Goal: Task Accomplishment & Management: Use online tool/utility

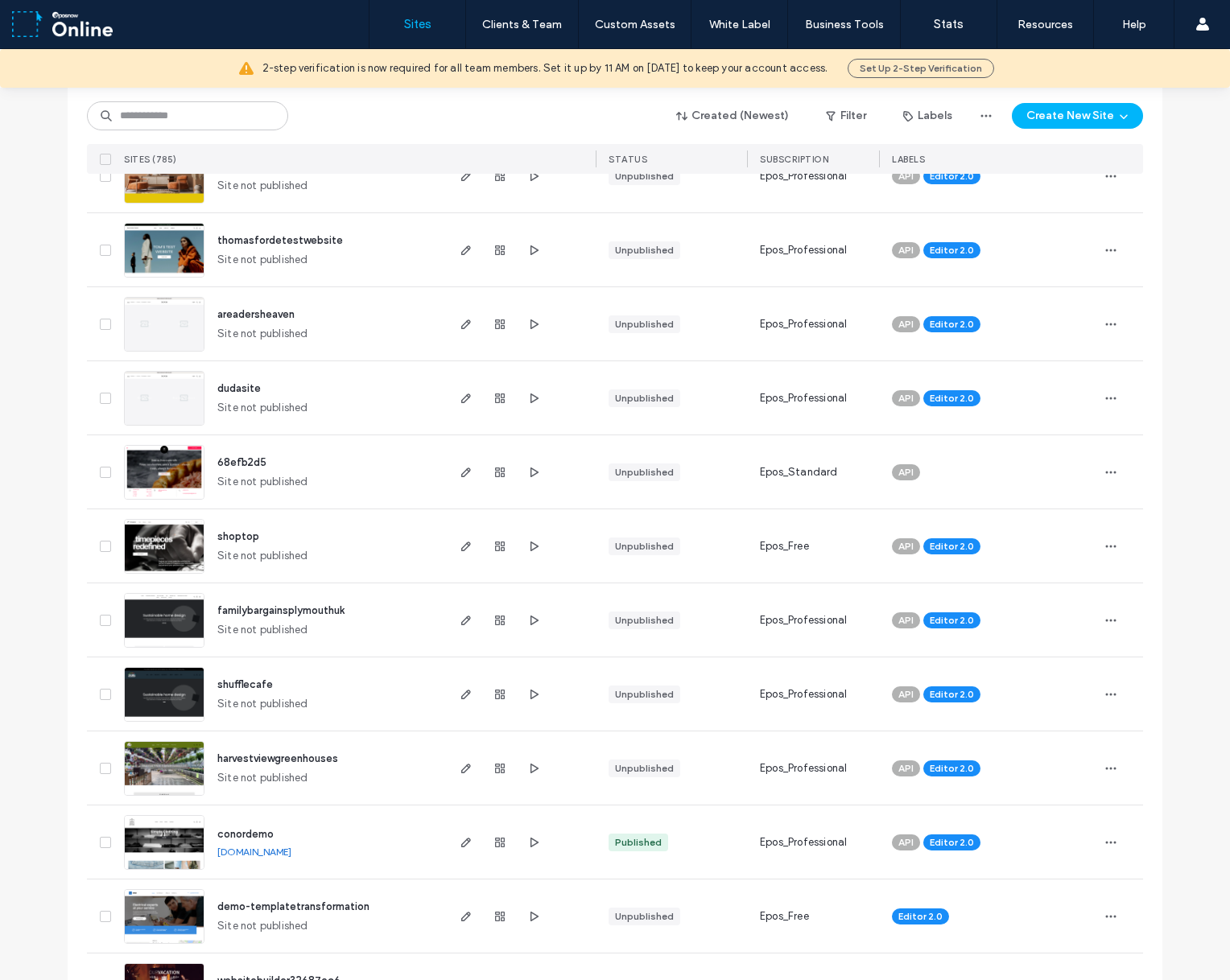
scroll to position [724, 0]
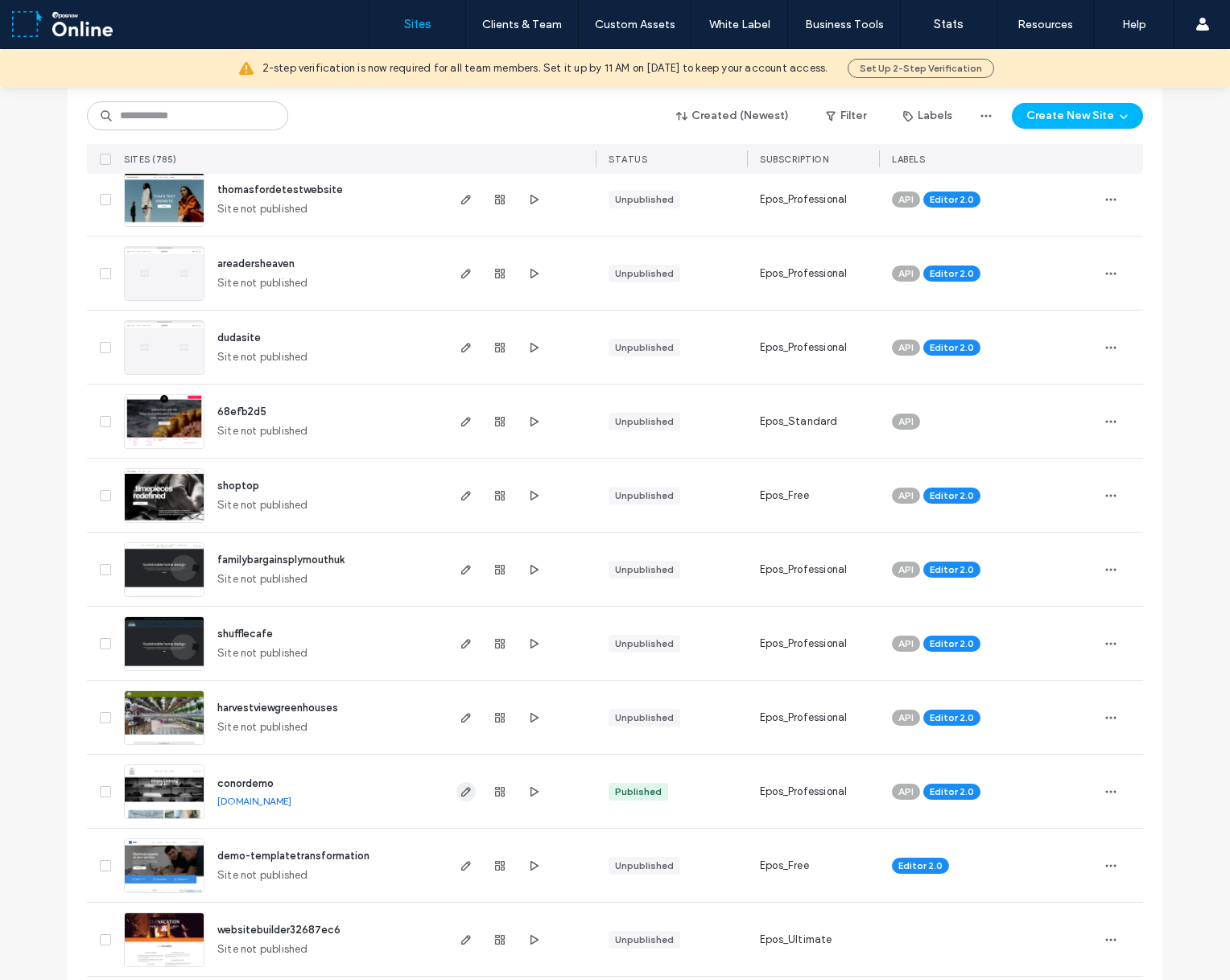
click at [462, 799] on span "button" at bounding box center [465, 791] width 19 height 19
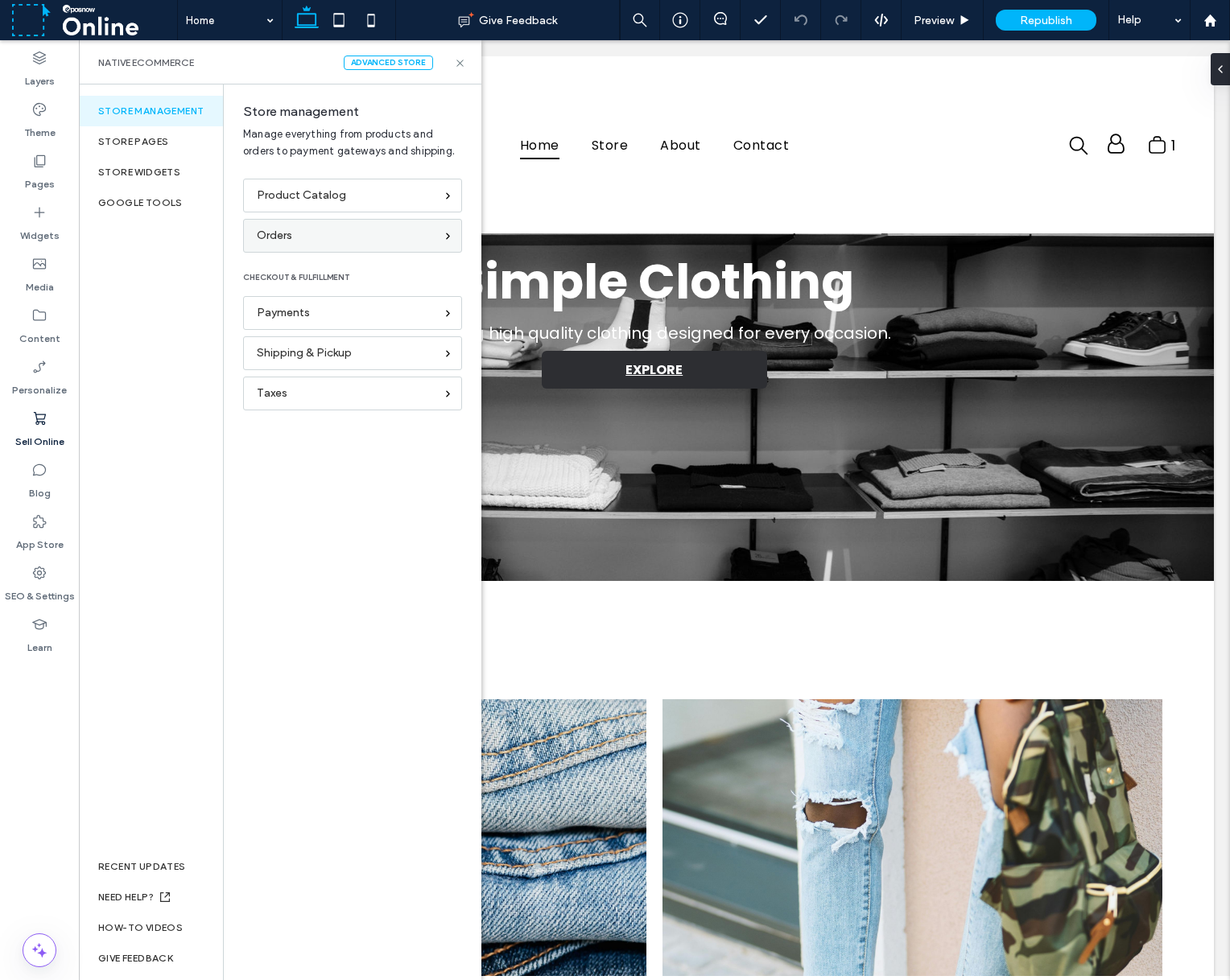
click at [349, 231] on div "Orders" at bounding box center [346, 235] width 178 height 17
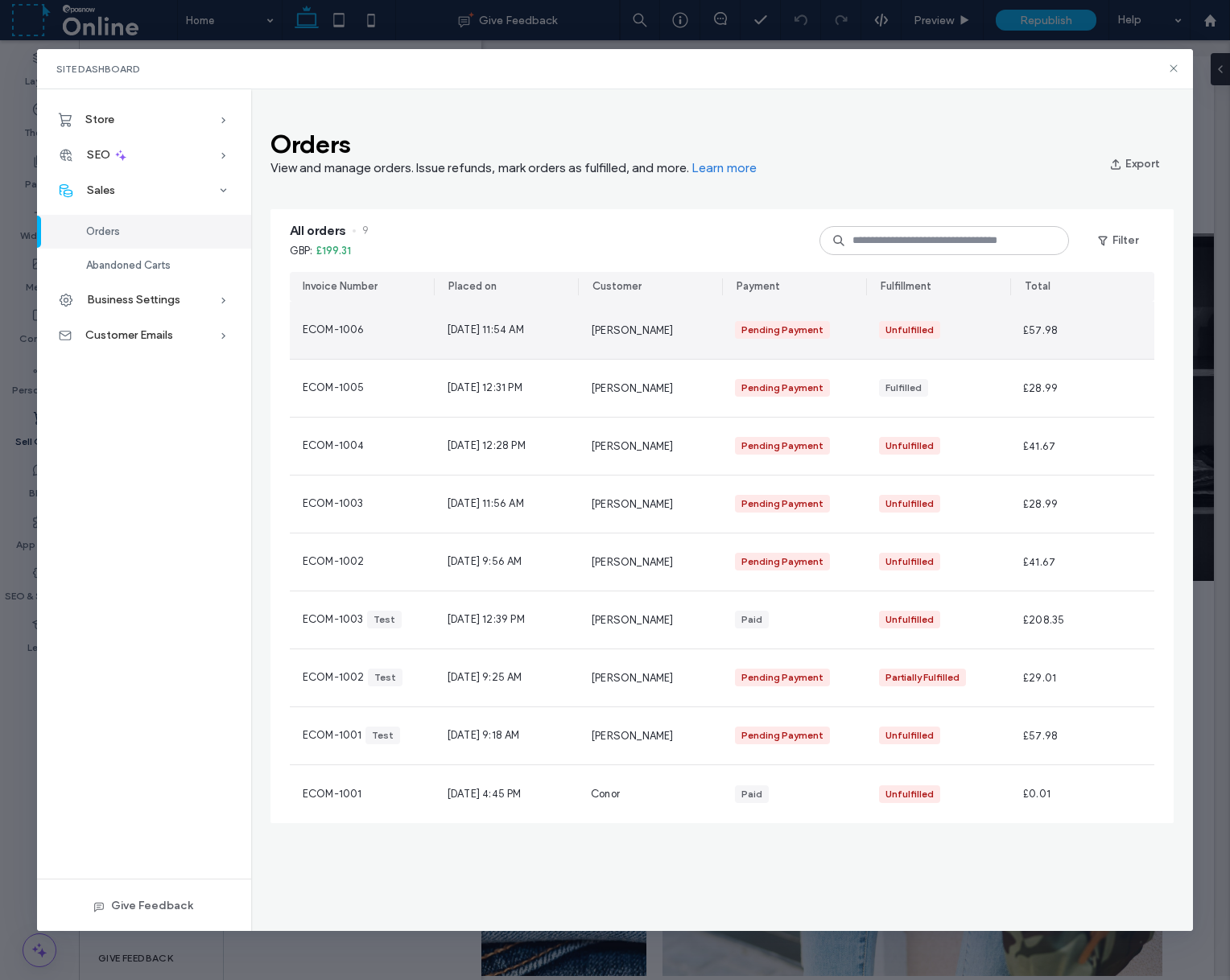
click at [384, 325] on div "ECOM-1006" at bounding box center [361, 330] width 144 height 57
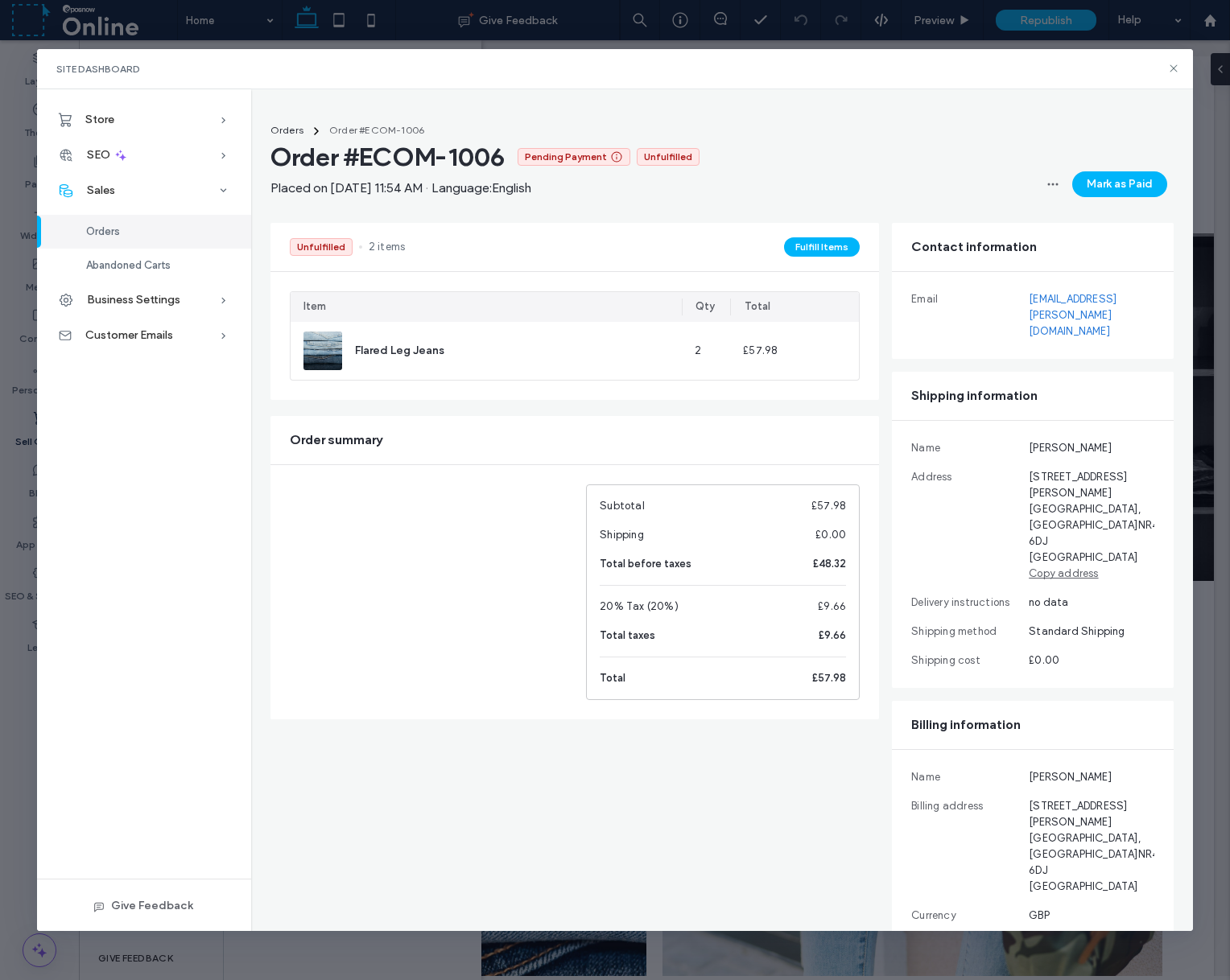
click at [147, 230] on div "Orders" at bounding box center [144, 231] width 214 height 34
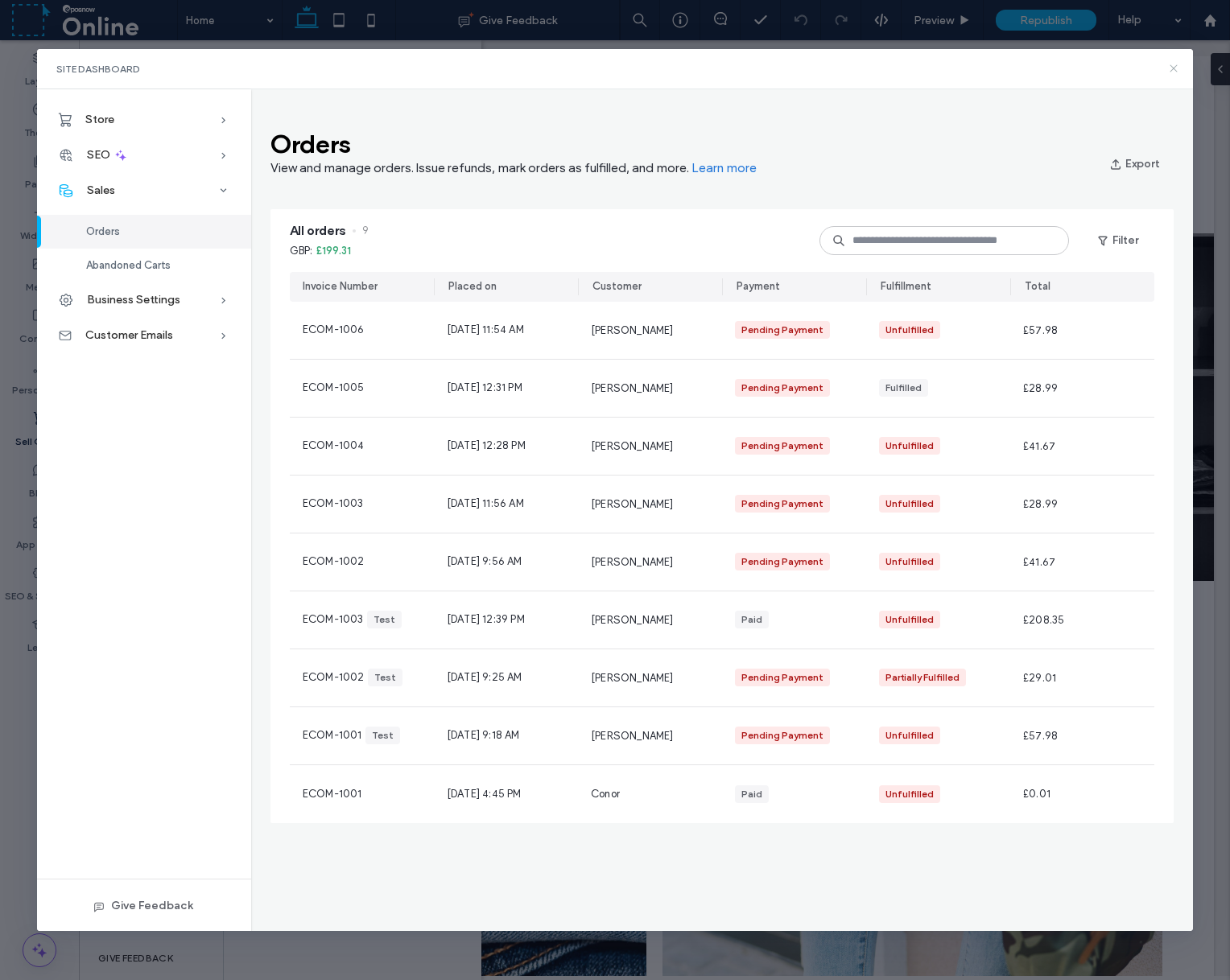
click at [1172, 63] on icon at bounding box center [1174, 69] width 13 height 13
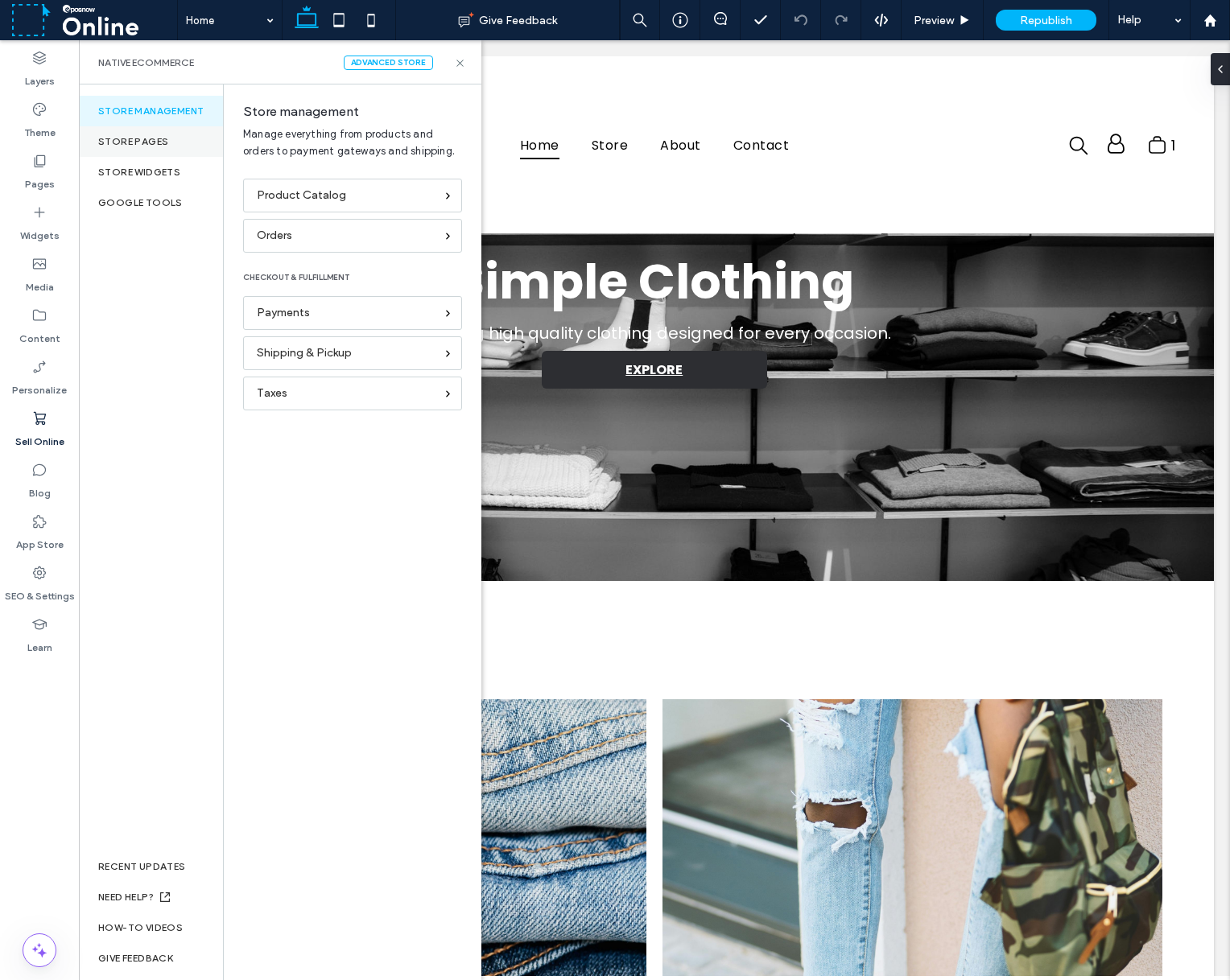
click at [155, 145] on div "Store pages" at bounding box center [150, 141] width 144 height 31
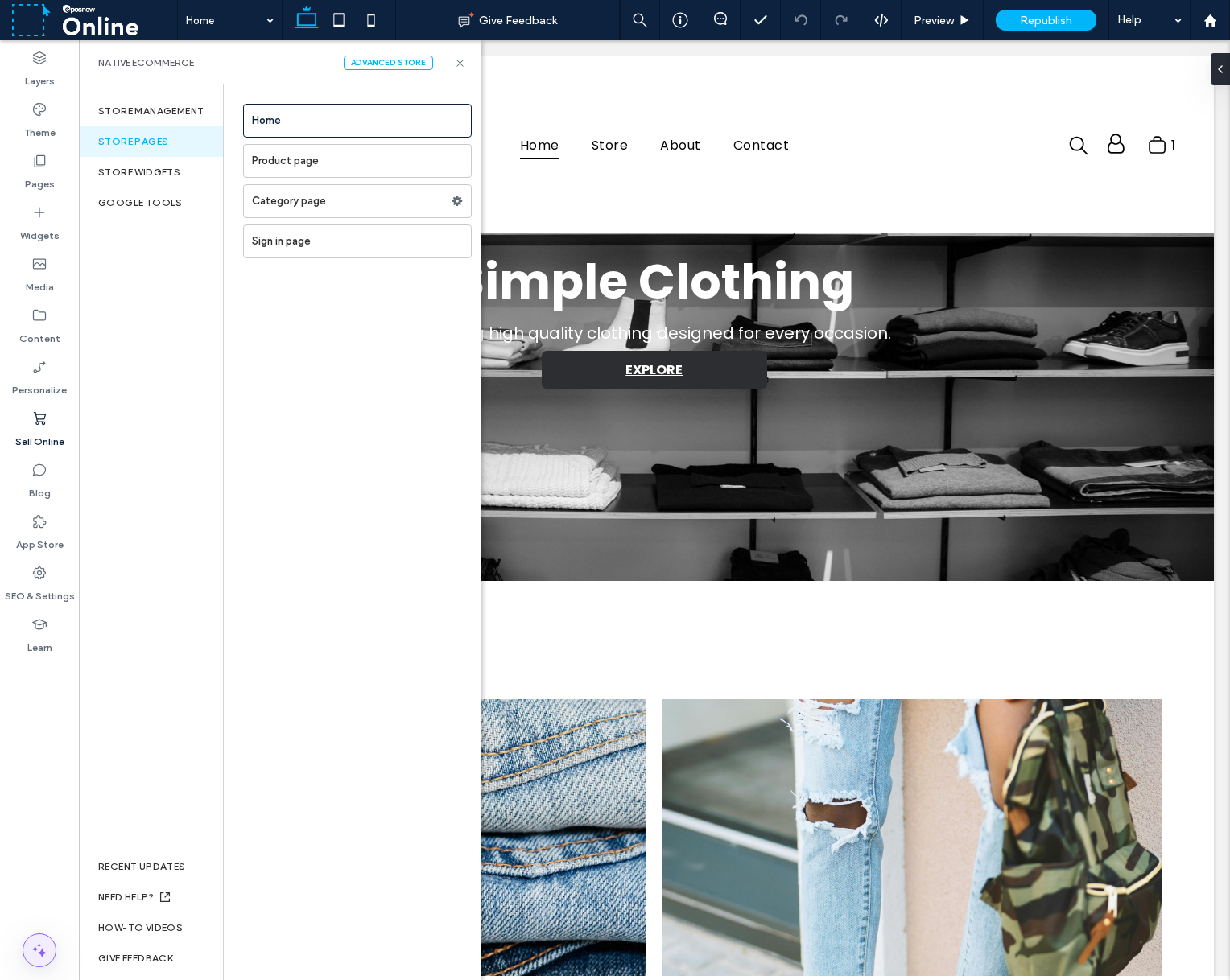
click at [45, 959] on icon at bounding box center [39, 949] width 19 height 19
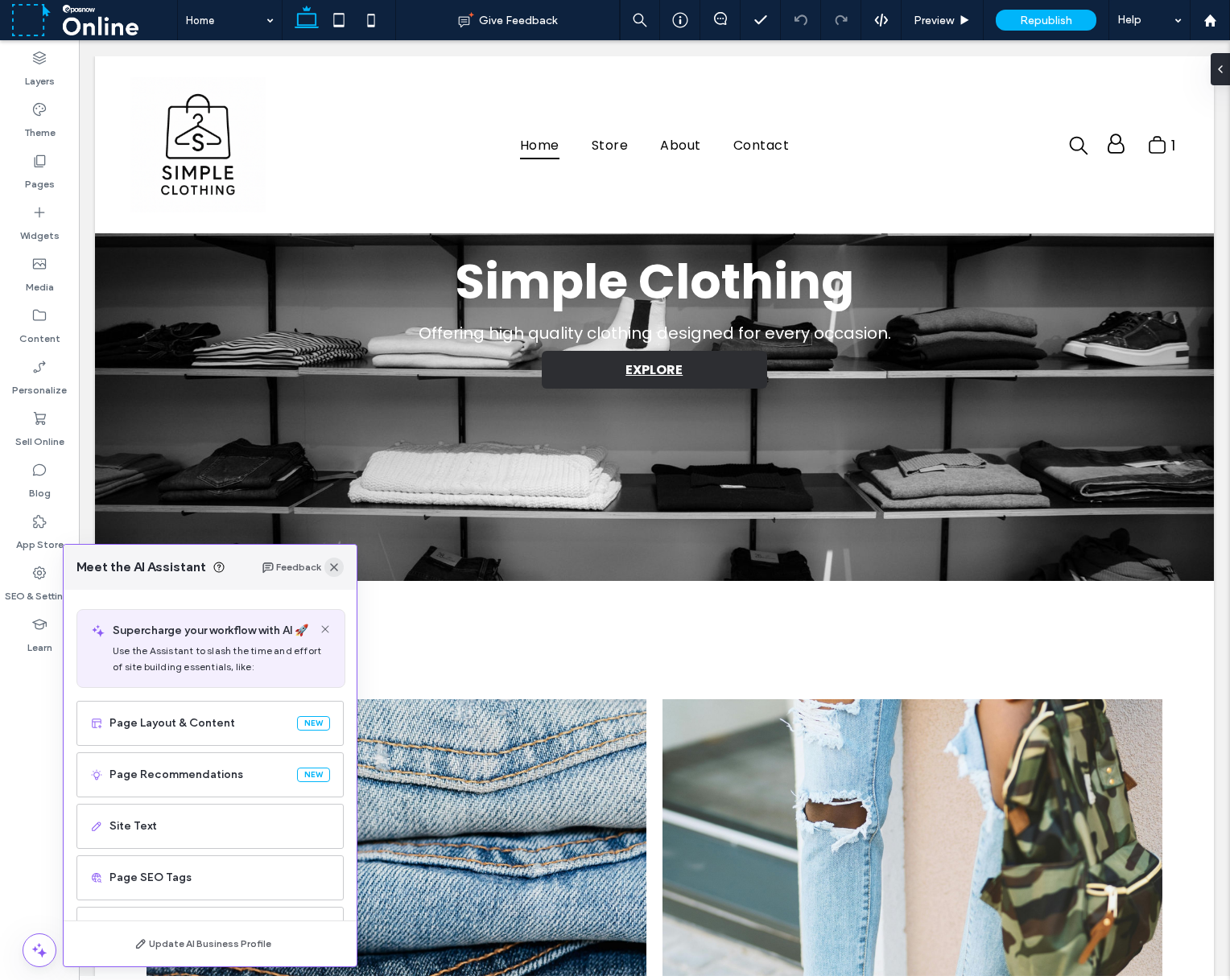
click at [329, 568] on icon "button" at bounding box center [334, 568] width 13 height 13
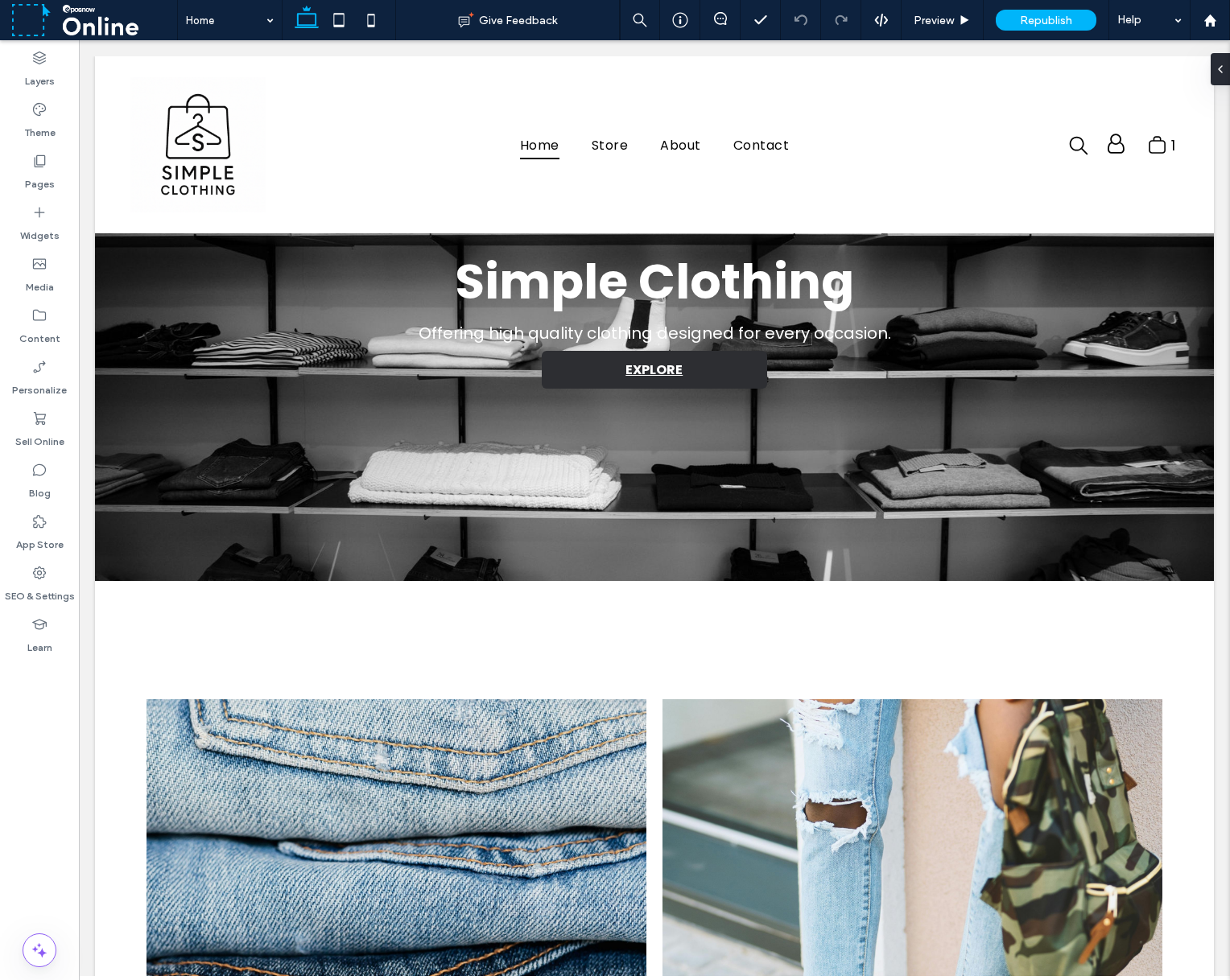
click at [56, 723] on div "Layers Theme Pages Widgets Media Content Personalize Sell Online Blog App Store…" at bounding box center [39, 510] width 79 height 940
click at [41, 713] on div "Layers Theme Pages Widgets Media Content Personalize Sell Online Blog App Store…" at bounding box center [39, 510] width 79 height 940
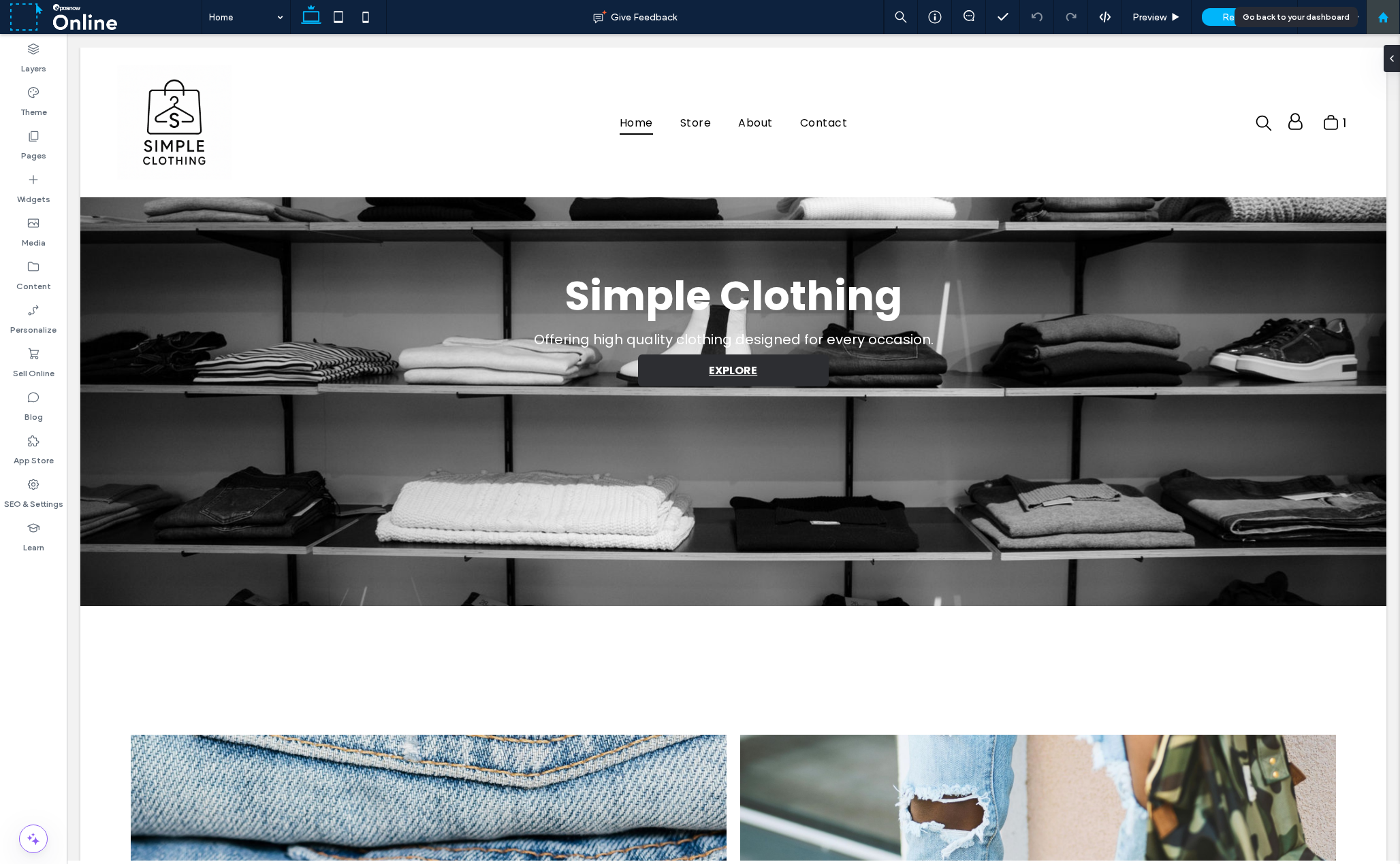
click at [1040, 14] on use at bounding box center [1383, 17] width 10 height 10
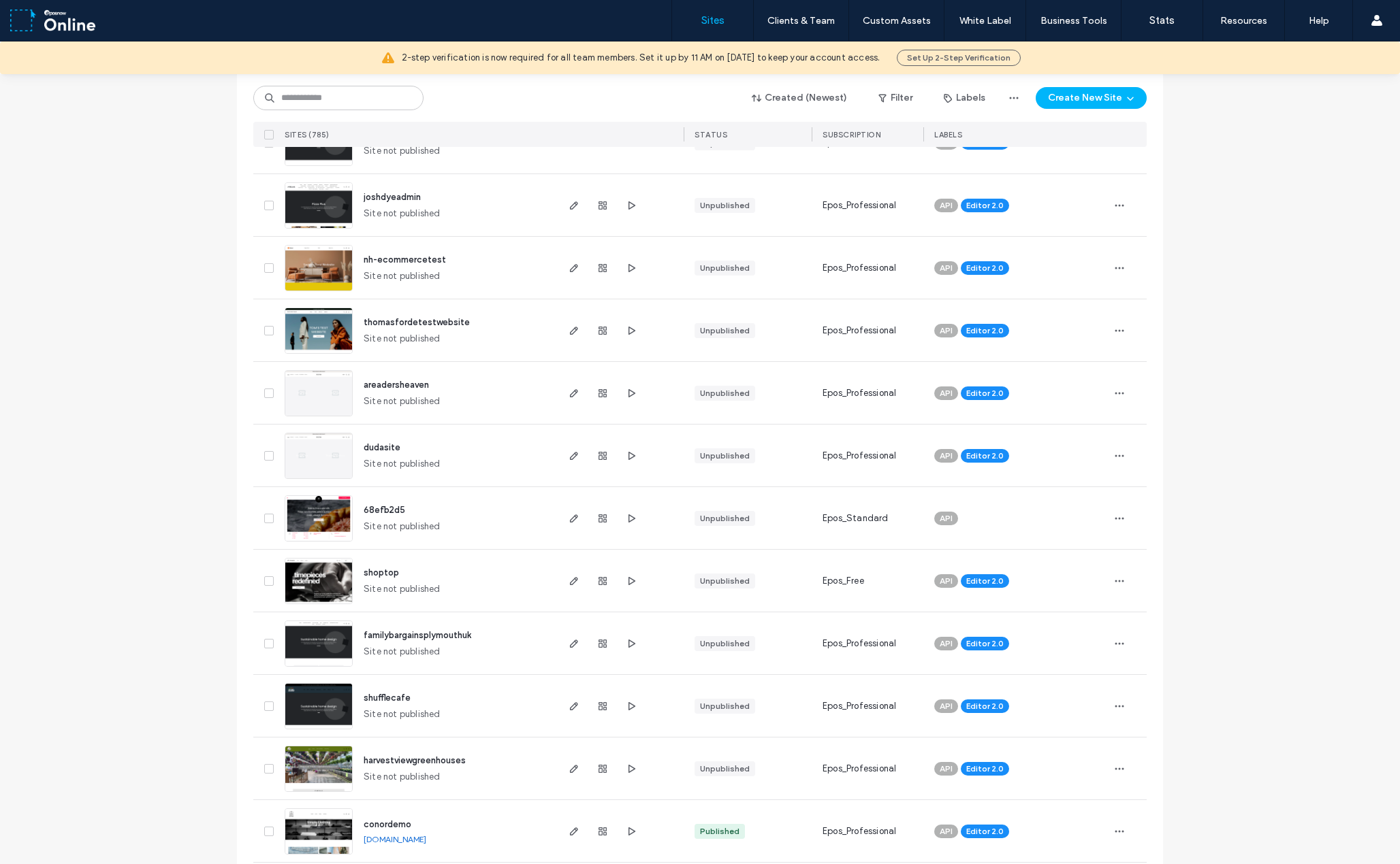
scroll to position [477, 0]
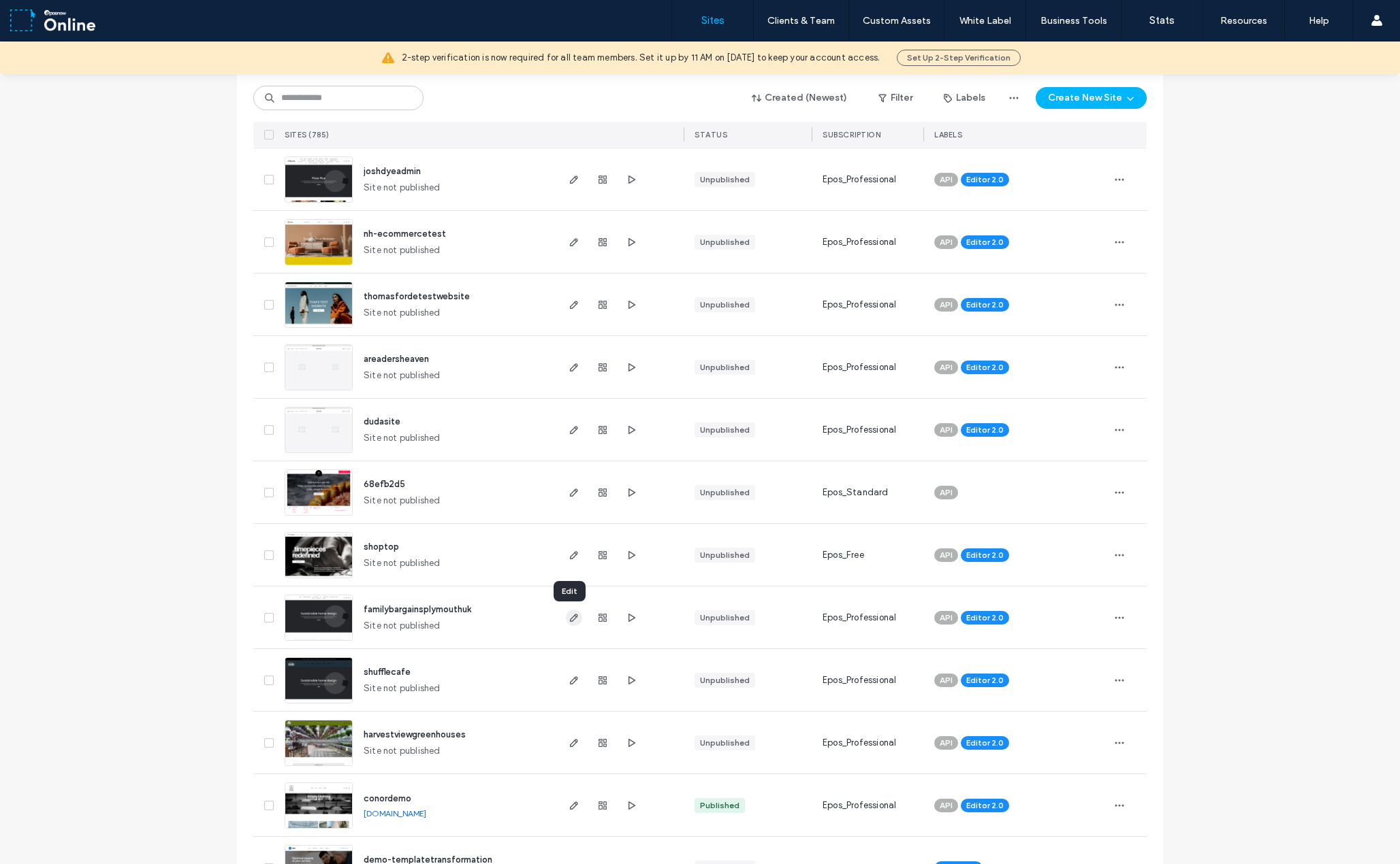
click at [569, 617] on icon "button" at bounding box center [574, 618] width 11 height 11
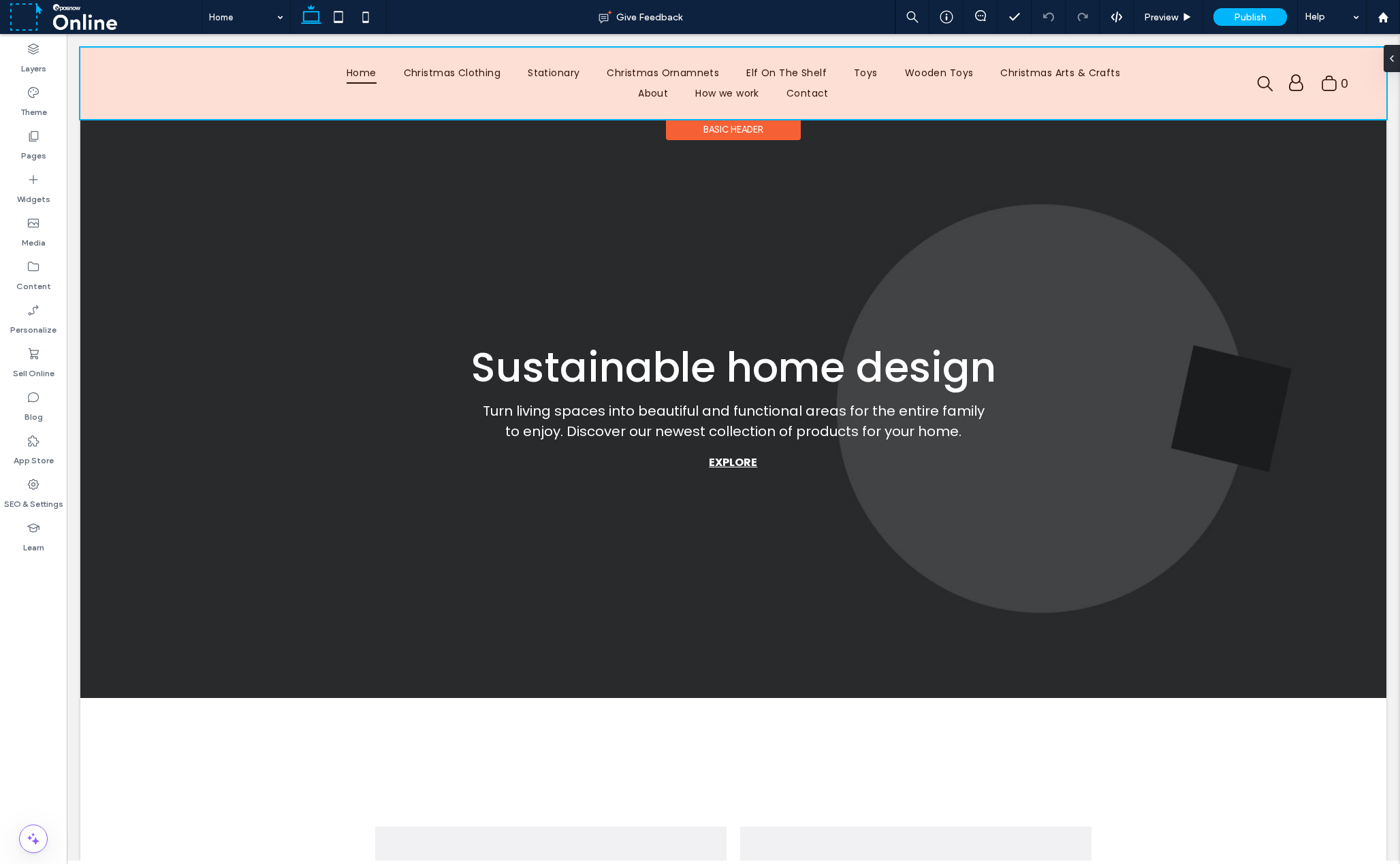
click at [1030, 80] on div at bounding box center [733, 83] width 1306 height 71
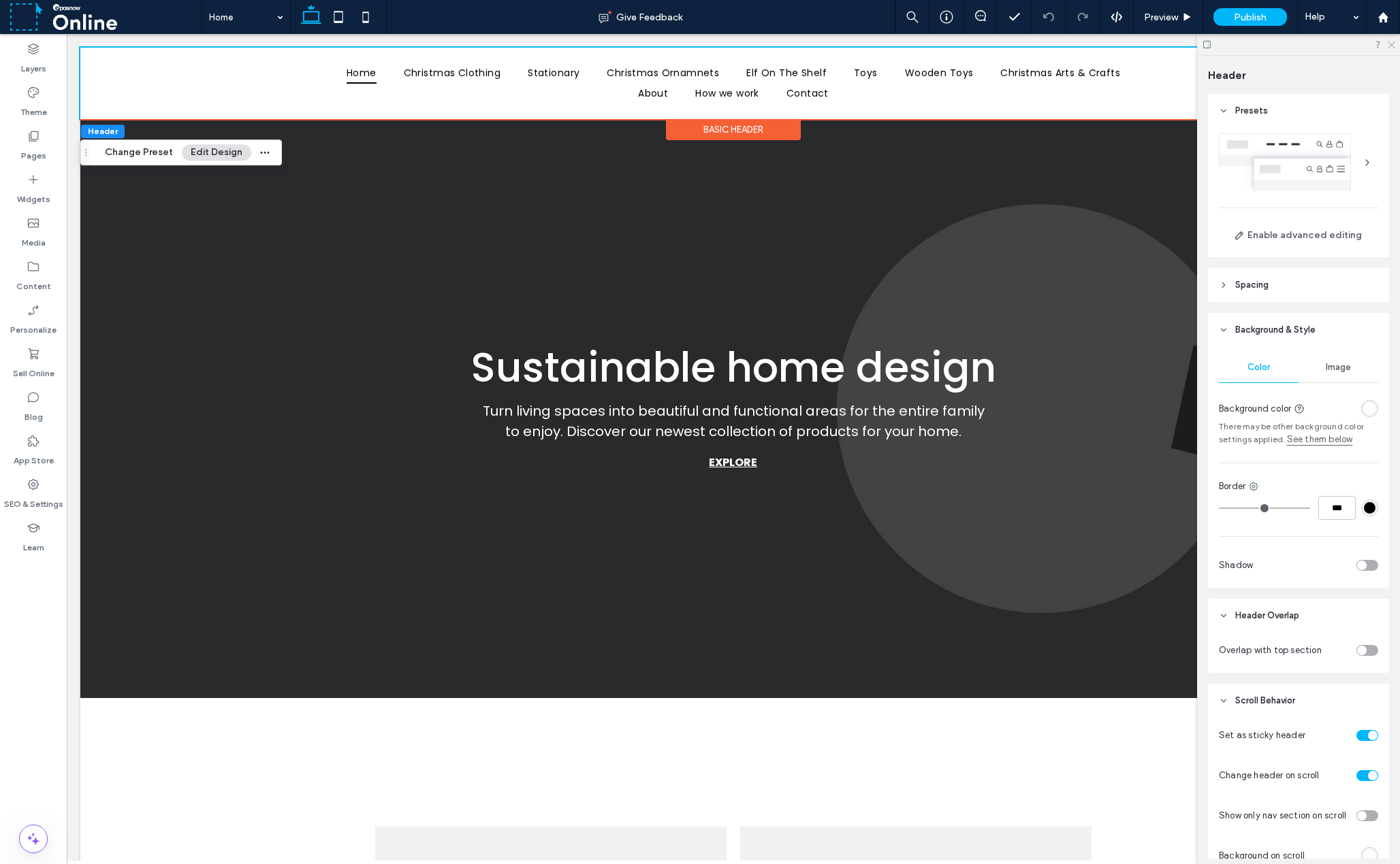
click at [1391, 45] on use at bounding box center [1391, 45] width 8 height 8
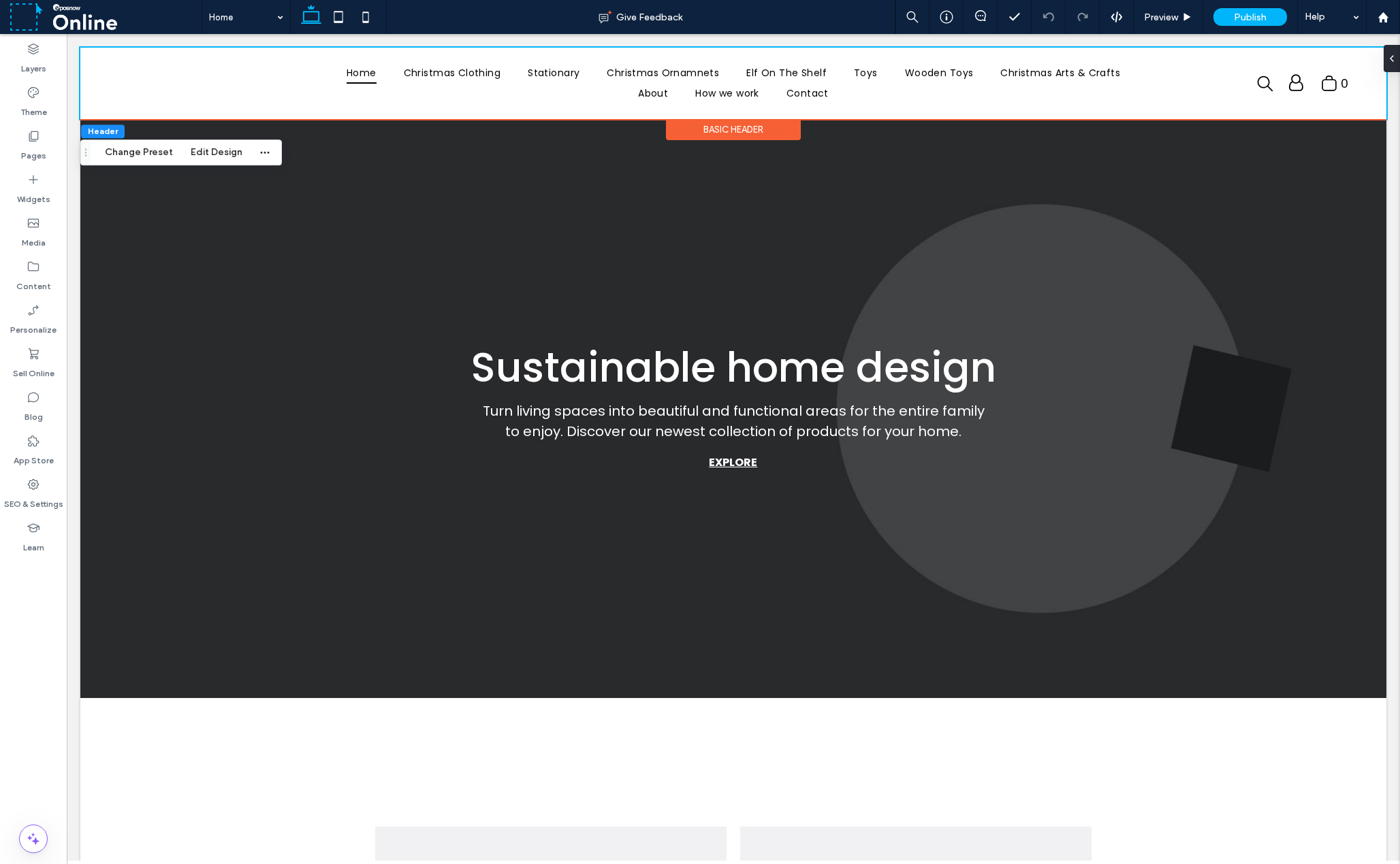
click at [27, 727] on div "Layers Theme Pages Widgets Media Content Personalize Sell Online Blog App Store…" at bounding box center [33, 449] width 66 height 830
click at [50, 640] on div "Layers Theme Pages Widgets Media Content Personalize Sell Online Blog App Store…" at bounding box center [33, 449] width 66 height 830
click at [29, 363] on label "Sell Online" at bounding box center [33, 370] width 41 height 19
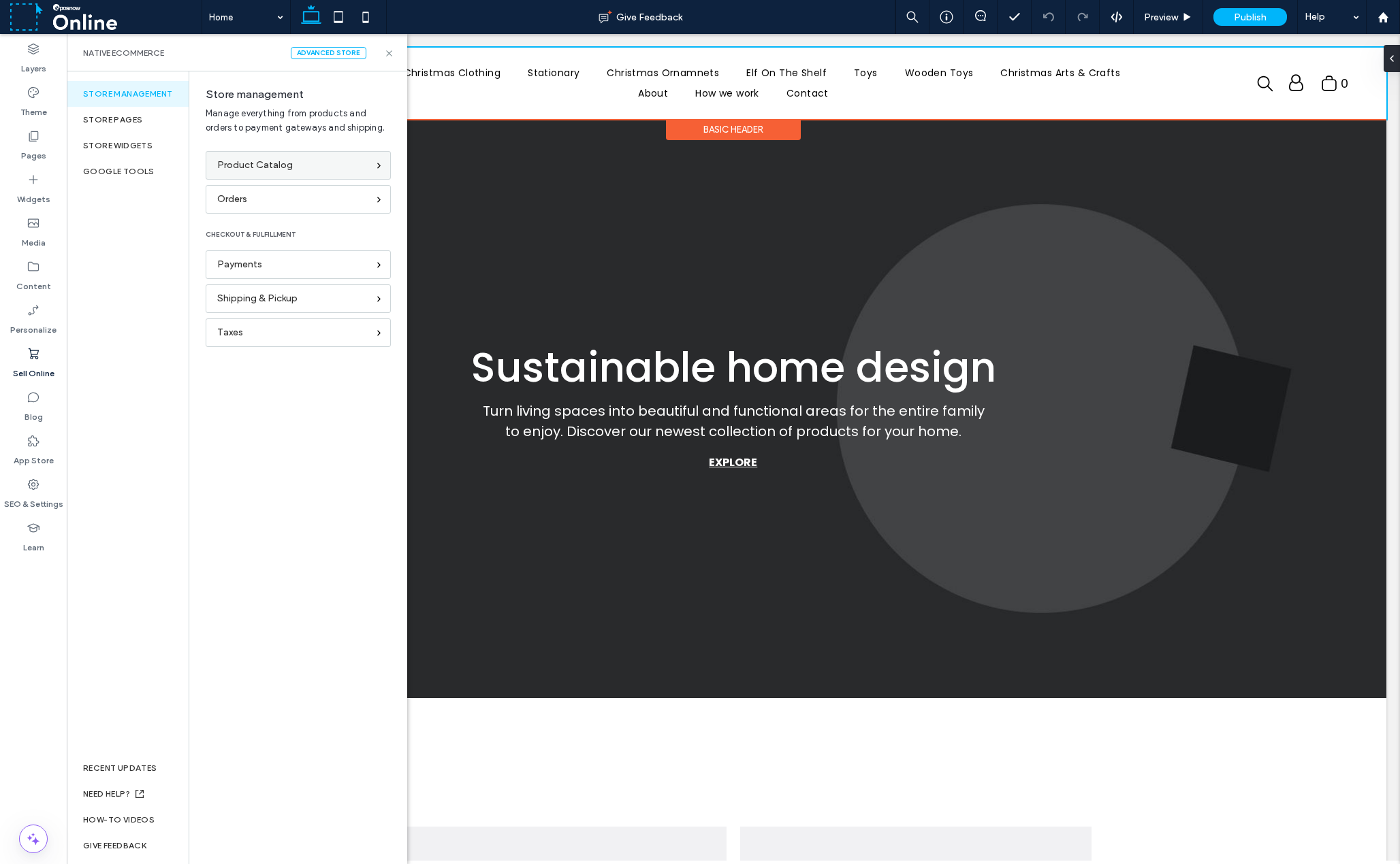
click at [331, 164] on div "Product Catalog" at bounding box center [292, 165] width 150 height 15
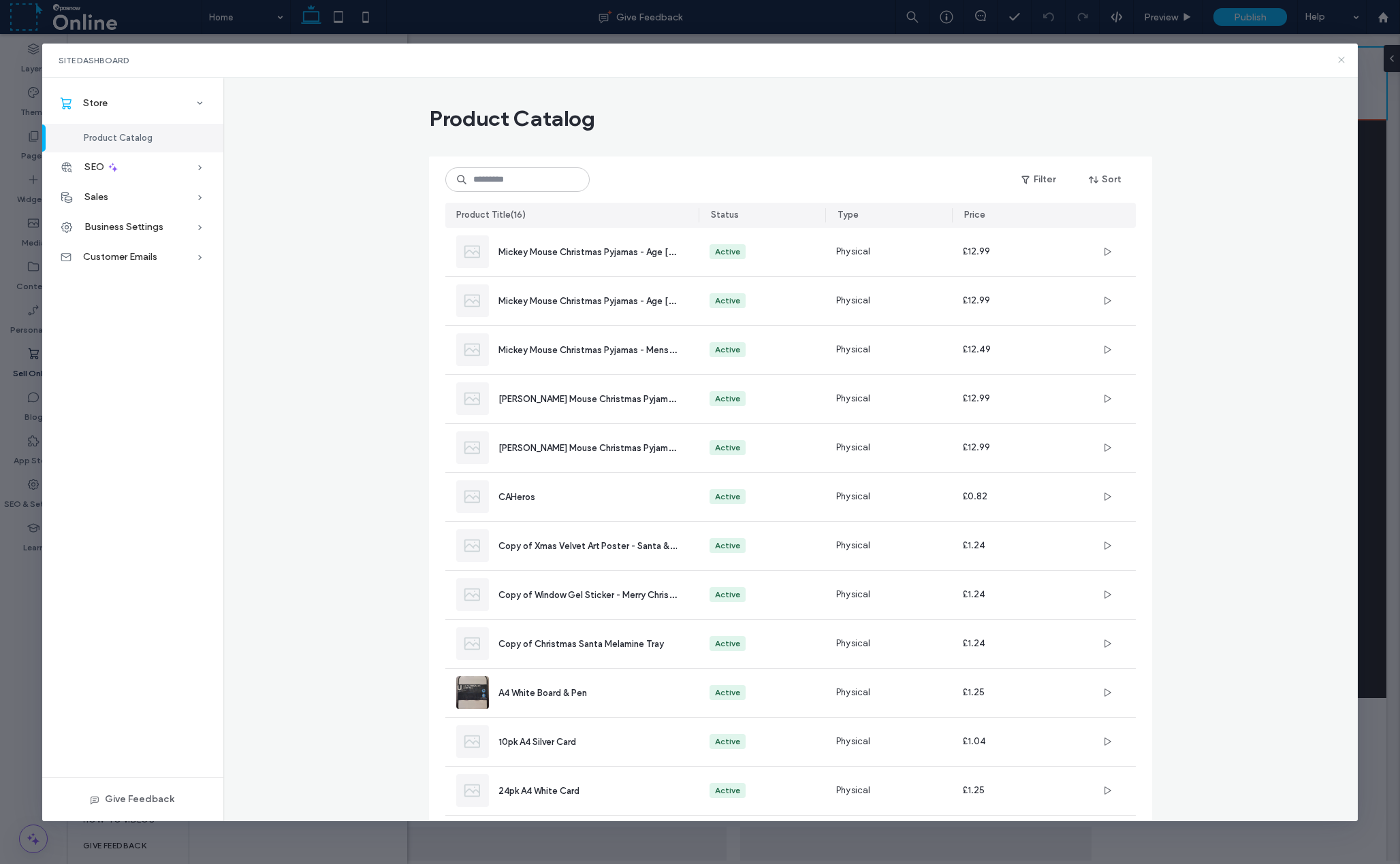
drag, startPoint x: 1341, startPoint y: 57, endPoint x: 1269, endPoint y: 22, distance: 80.1
click at [1341, 56] on icon at bounding box center [1341, 60] width 11 height 11
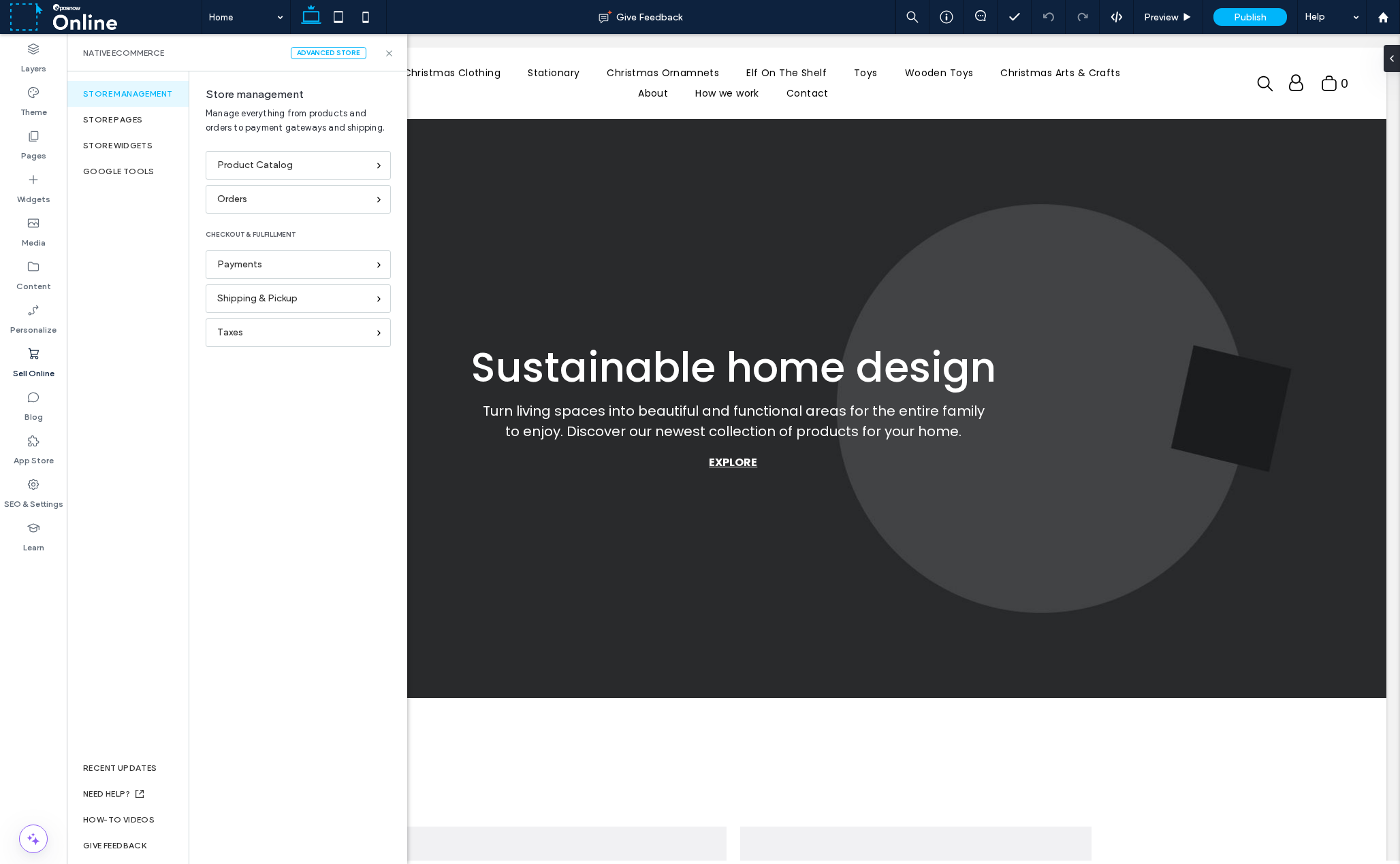
click at [144, 394] on div "Store management Store pages store widgets Google Tools RECENT UPDATES NEED HEL…" at bounding box center [127, 468] width 122 height 793
click at [385, 48] on icon at bounding box center [389, 53] width 10 height 10
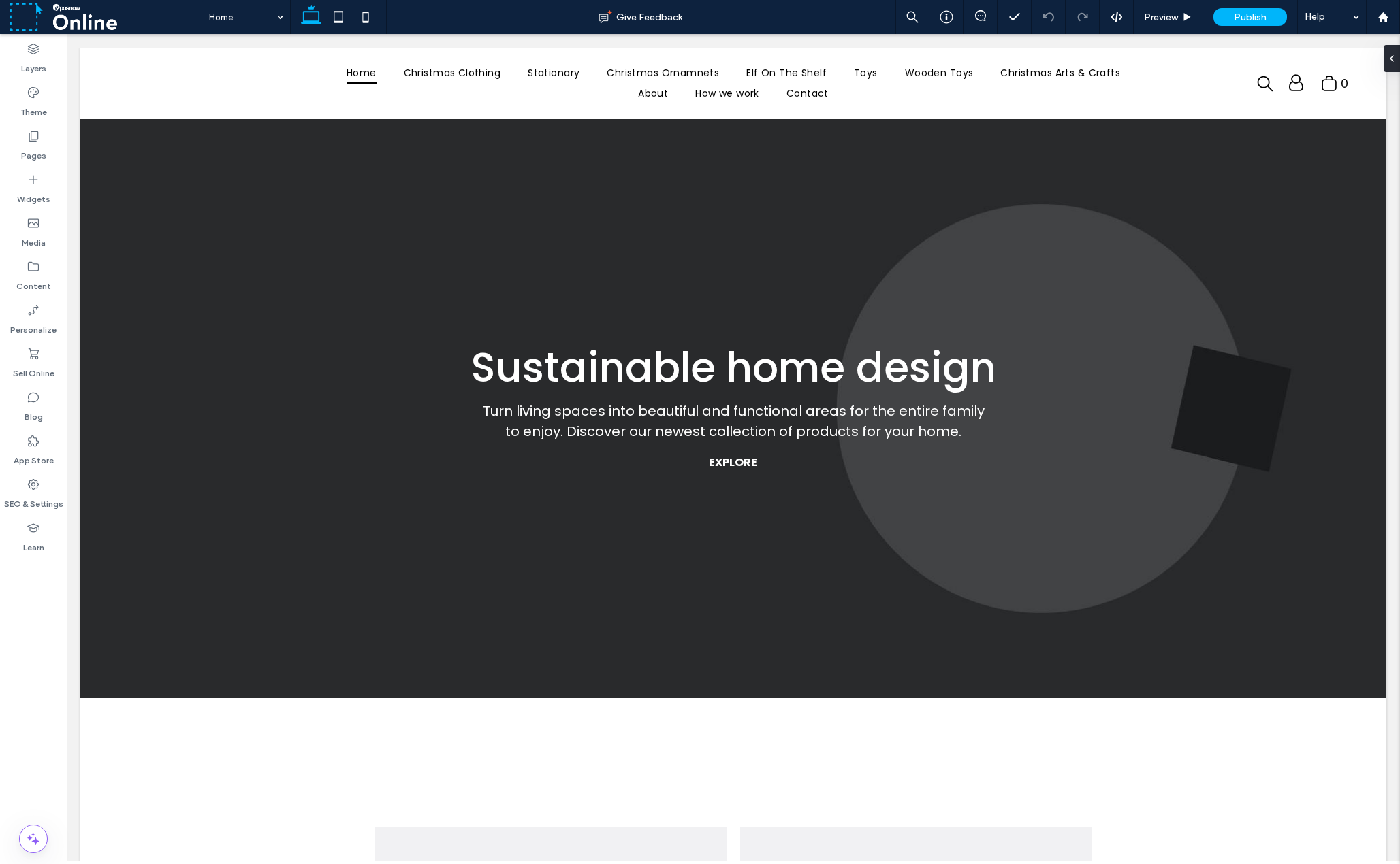
click at [38, 682] on div "Layers Theme Pages Widgets Media Content Personalize Sell Online Blog App Store…" at bounding box center [33, 449] width 66 height 830
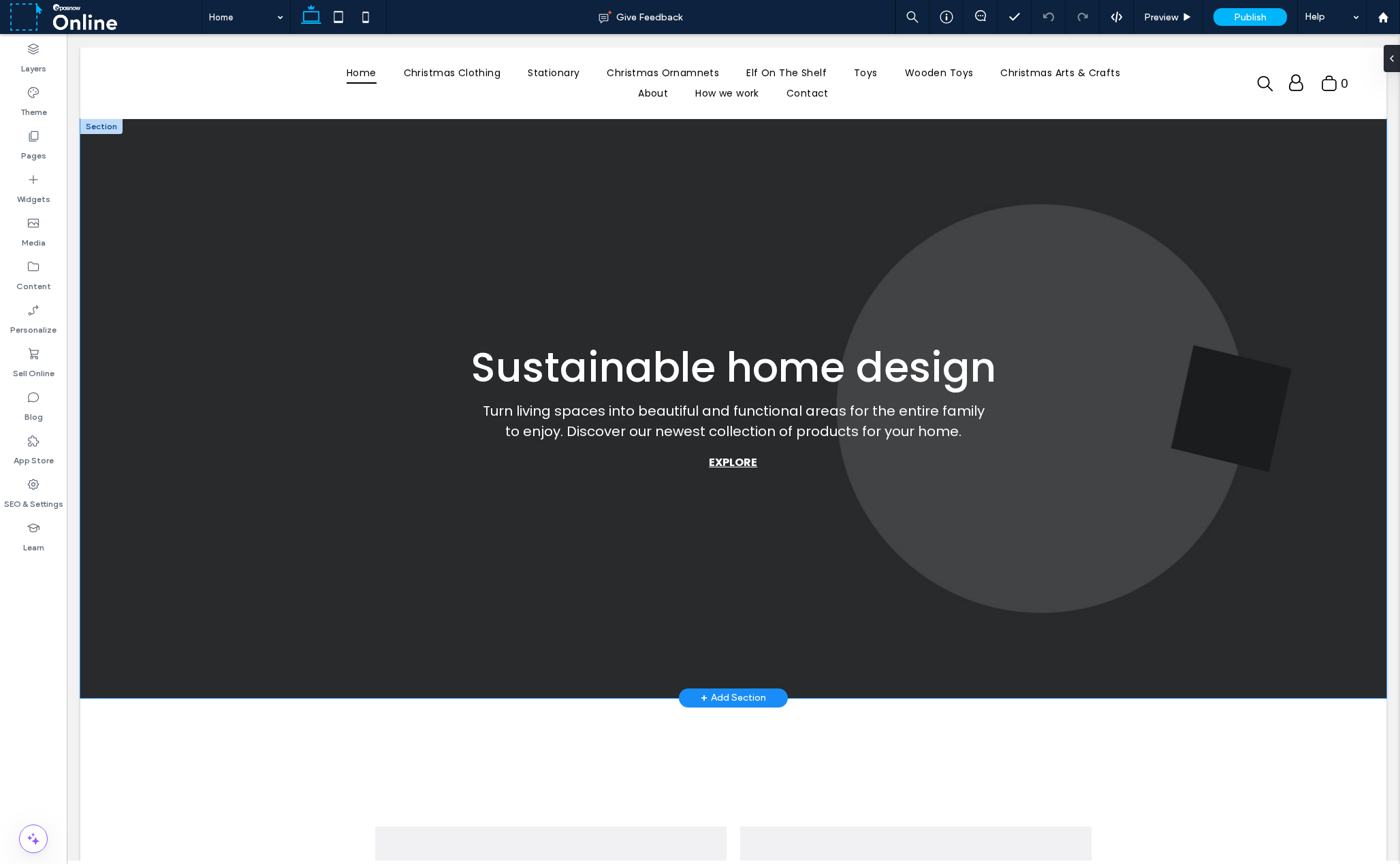
click at [196, 256] on div "Sustainable home design Turn living spaces into beautiful and functional areas …" at bounding box center [733, 408] width 1306 height 579
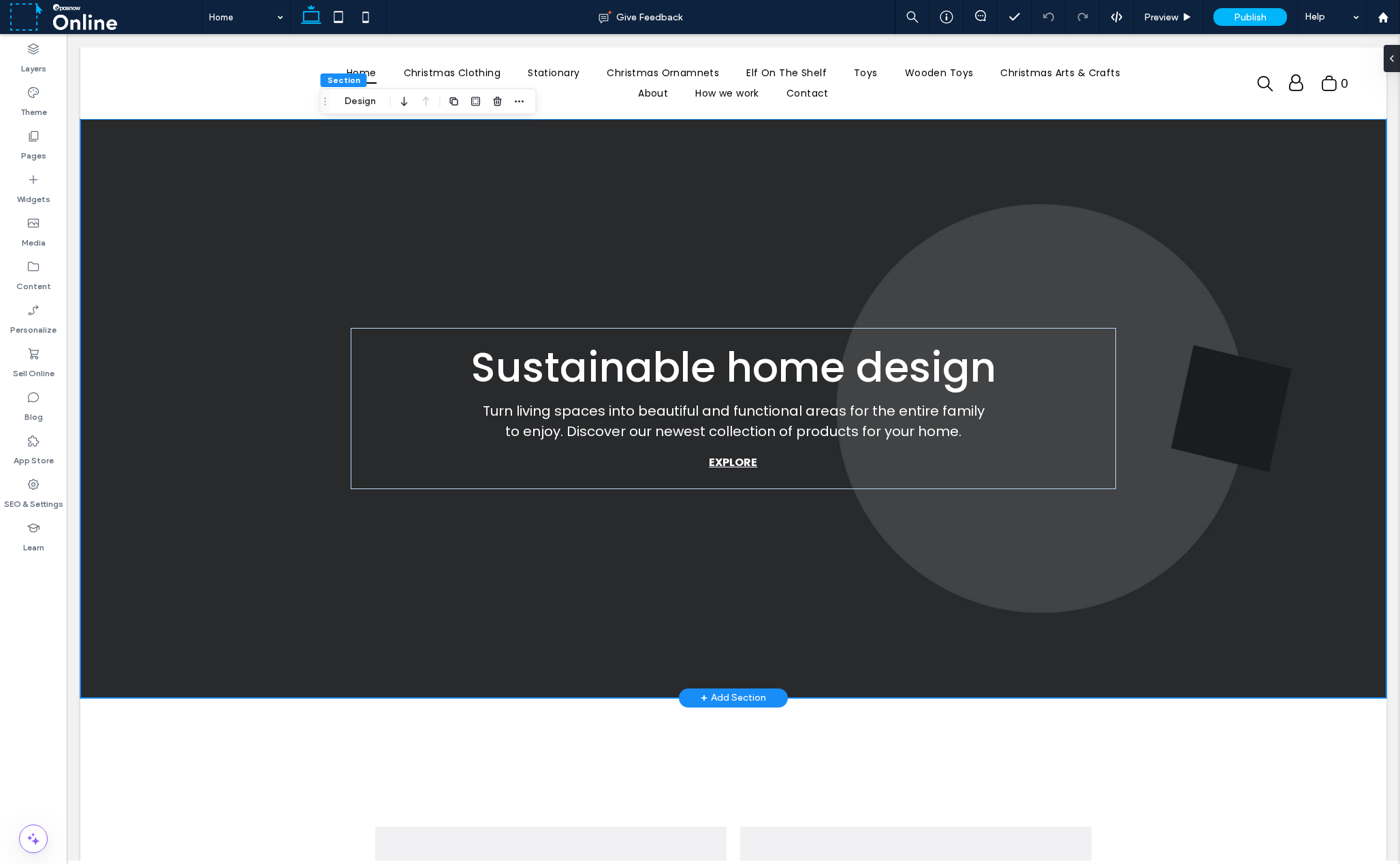
click at [164, 305] on div "Sustainable home design Turn living spaces into beautiful and functional areas …" at bounding box center [733, 408] width 1306 height 579
click at [564, 194] on div "Sustainable home design Turn living spaces into beautiful and functional areas …" at bounding box center [733, 408] width 817 height 579
